Goal: Check status: Check status

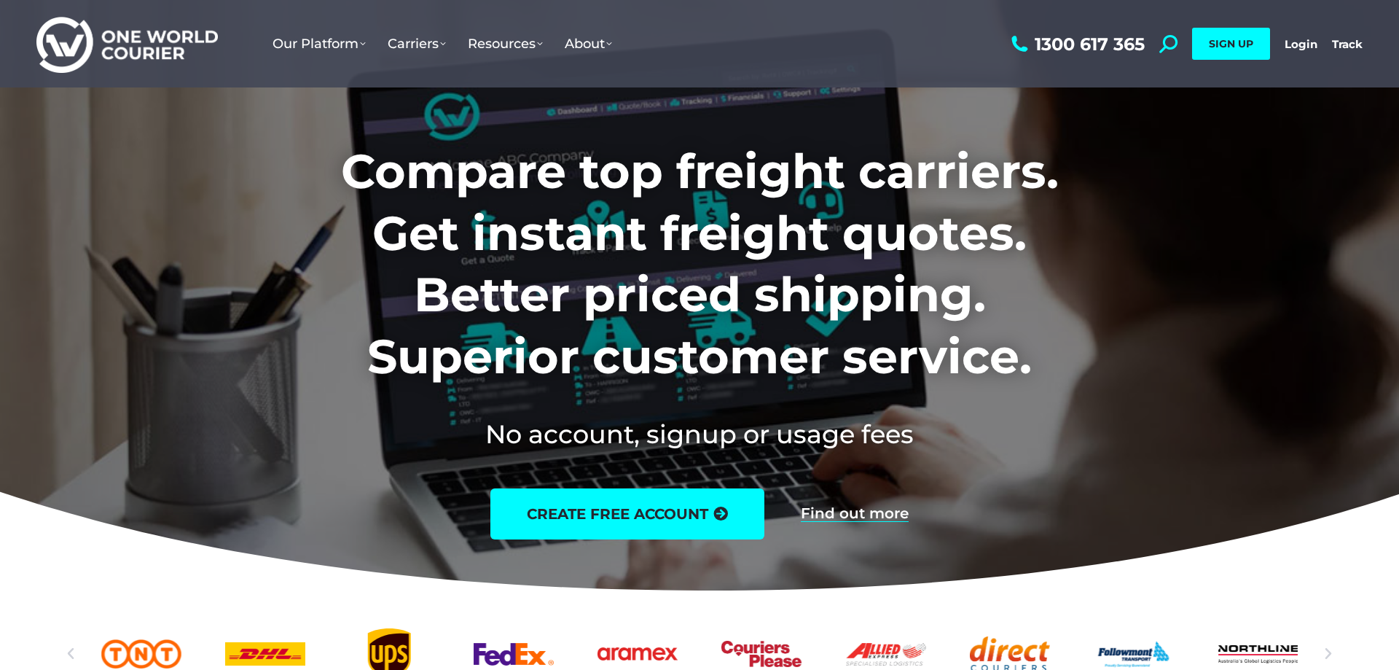
drag, startPoint x: 1201, startPoint y: 69, endPoint x: 1212, endPoint y: 61, distance: 13.6
click at [1205, 67] on div "1300 617 365 Search: *** SIGN UP Login Login Track Track SIGN UP" at bounding box center [1185, 43] width 355 height 87
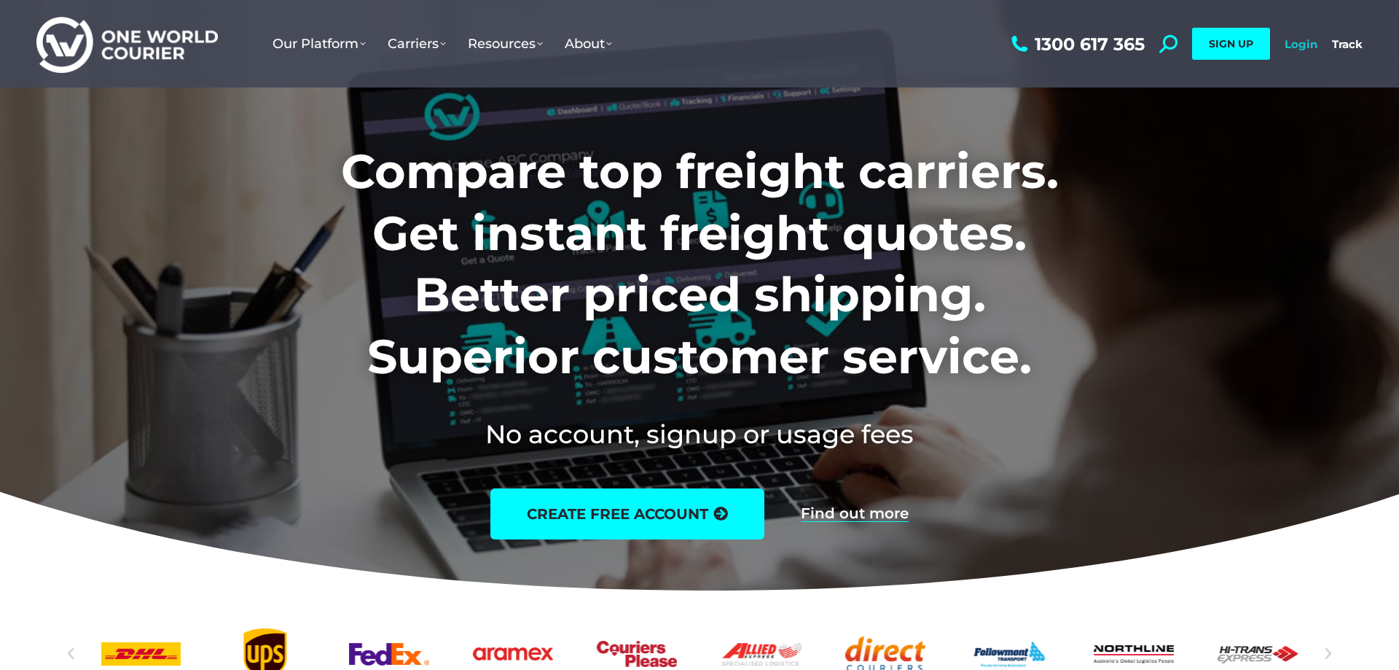
click at [1294, 50] on link "Login" at bounding box center [1301, 44] width 33 height 14
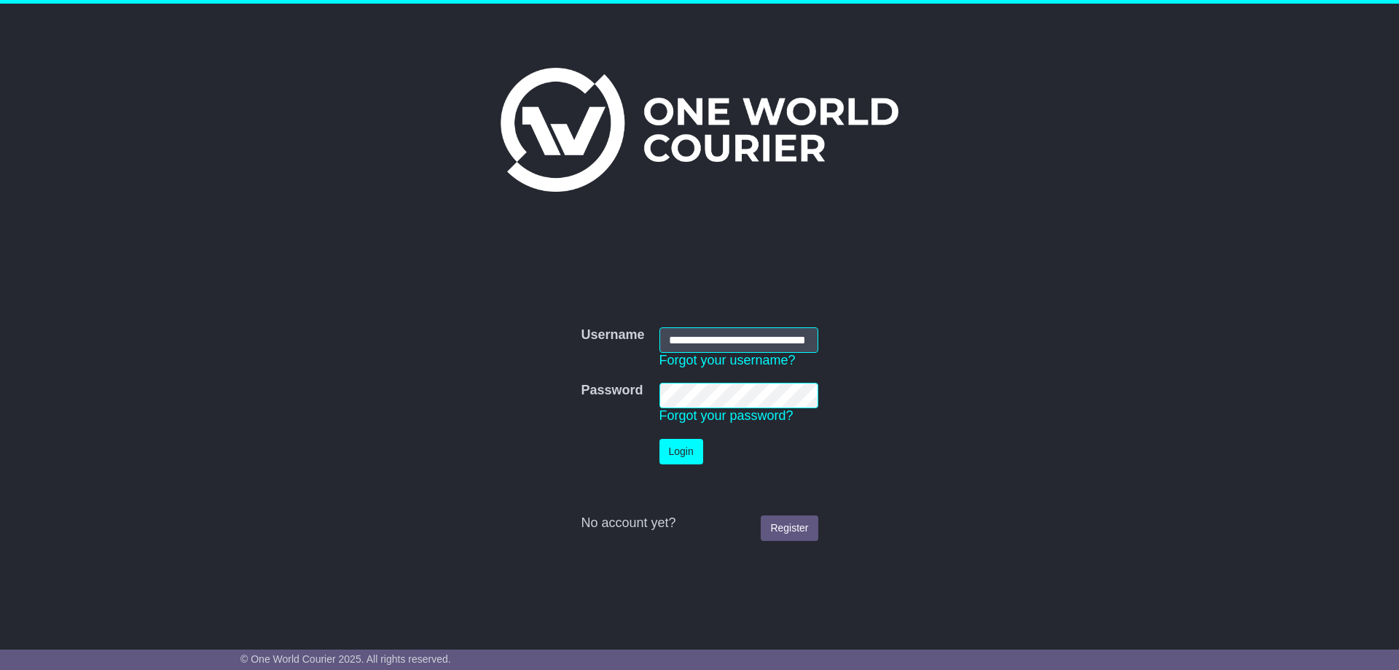
scroll to position [0, 41]
click at [678, 469] on td "Login" at bounding box center [738, 451] width 173 height 40
click at [684, 458] on button "Login" at bounding box center [681, 452] width 44 height 26
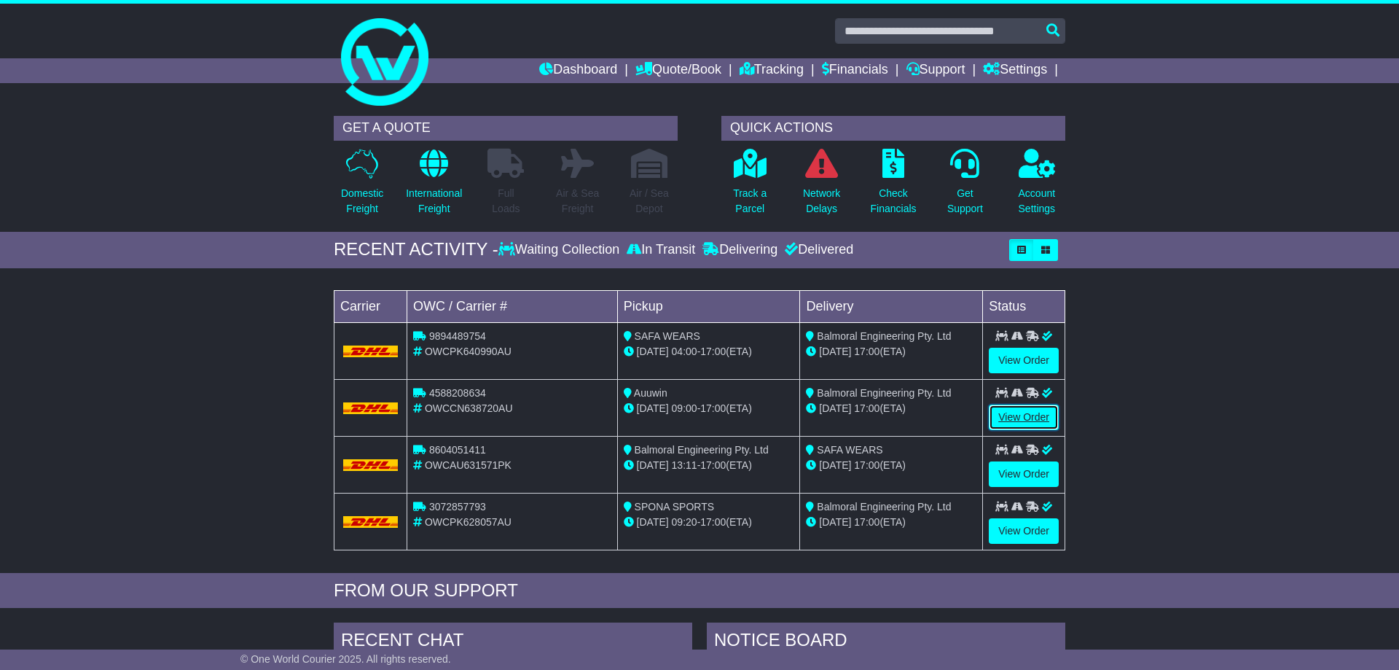
click at [1029, 415] on link "View Order" at bounding box center [1024, 417] width 70 height 26
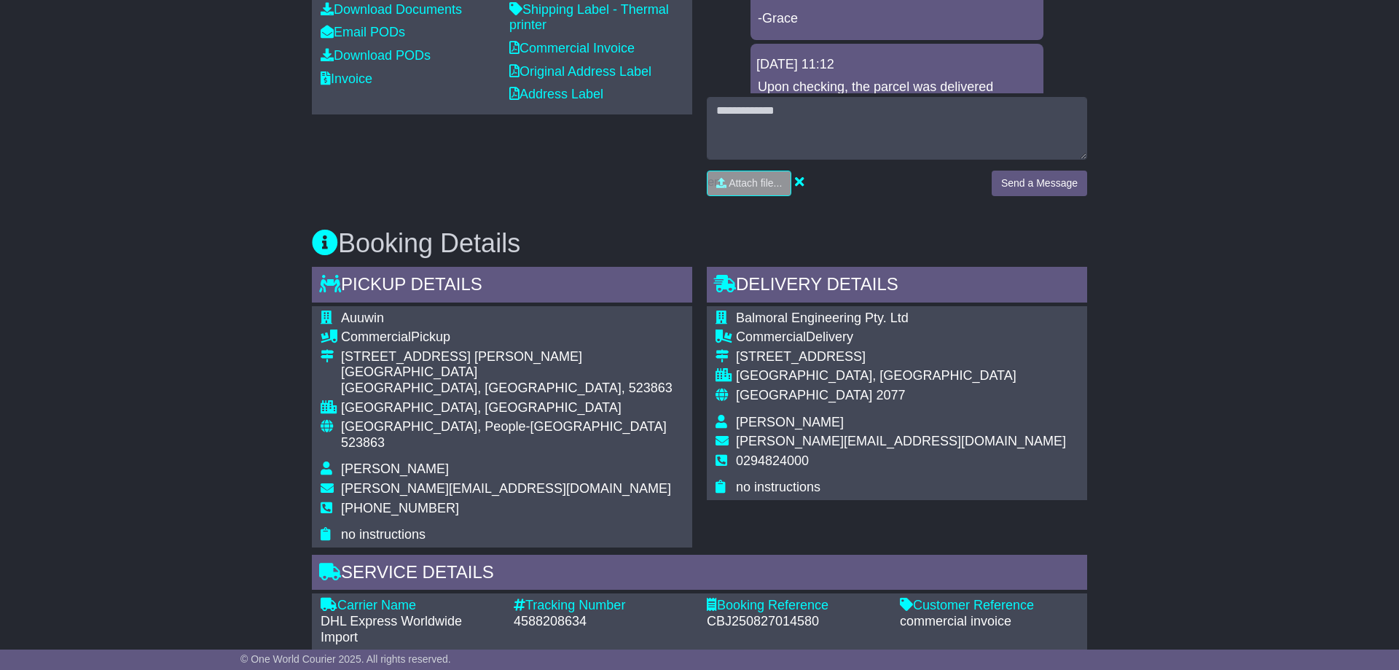
scroll to position [669, 0]
